Goal: Information Seeking & Learning: Learn about a topic

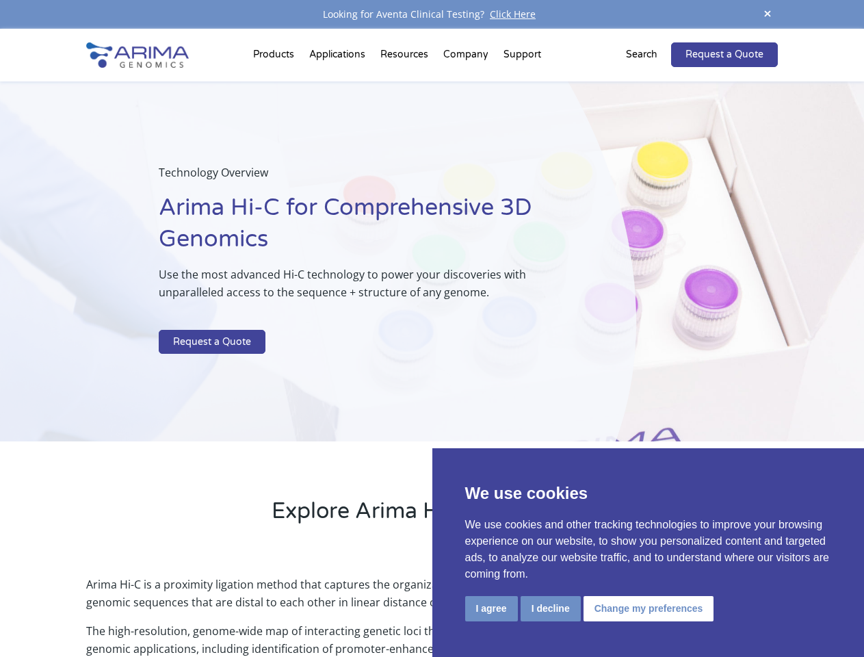
click at [432, 328] on p at bounding box center [363, 321] width 408 height 18
click at [491, 608] on button "I agree" at bounding box center [491, 608] width 53 height 25
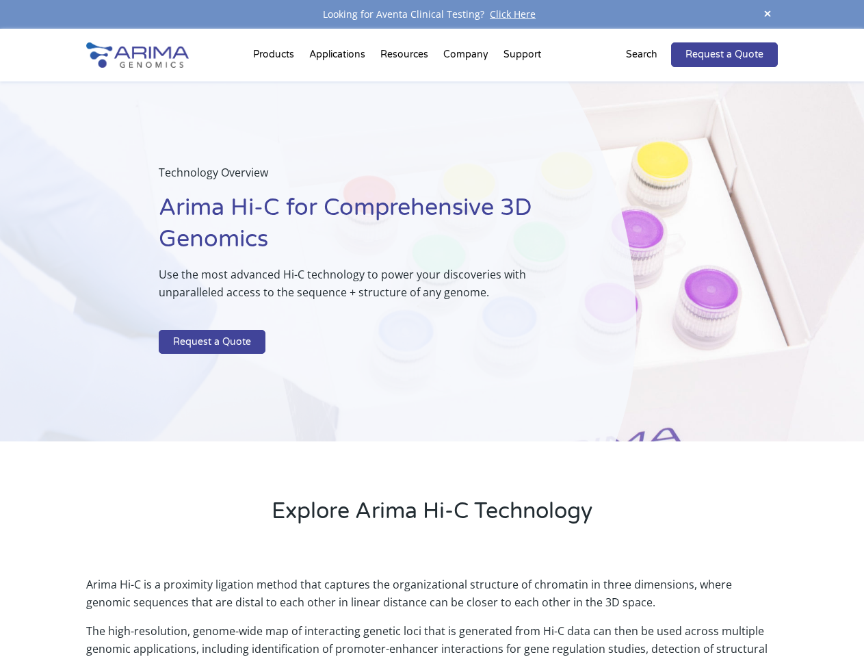
click at [550, 608] on p "Arima Hi-C is a proximity ligation method that captures the organizational stru…" at bounding box center [431, 598] width 691 height 47
click at [647, 608] on p "Arima Hi-C is a proximity ligation method that captures the organizational stru…" at bounding box center [431, 598] width 691 height 47
click at [768, 14] on span at bounding box center [767, 14] width 21 height 18
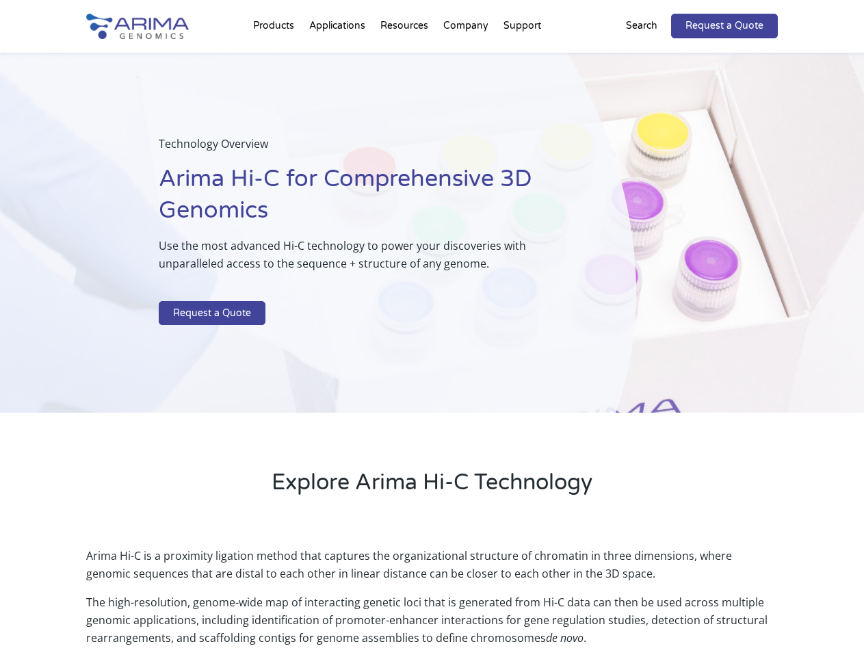
click at [432, 343] on div "Technology Overview Arima Hi-C for Comprehensive 3D Genomics Use the most advan…" at bounding box center [318, 233] width 636 height 361
click at [276, 57] on div "Technology Overview Arima Hi-C for Comprehensive 3D Genomics Use the most advan…" at bounding box center [318, 233] width 636 height 361
click at [406, 57] on div "Technology Overview Arima Hi-C for Comprehensive 3D Genomics Use the most advan…" at bounding box center [318, 233] width 636 height 361
click at [467, 57] on div "Technology Overview Arima Hi-C for Comprehensive 3D Genomics Use the most advan…" at bounding box center [318, 233] width 636 height 361
click at [522, 57] on div "Technology Overview Arima Hi-C for Comprehensive 3D Genomics Use the most advan…" at bounding box center [318, 233] width 636 height 361
